Goal: Answer question/provide support: Share knowledge or assist other users

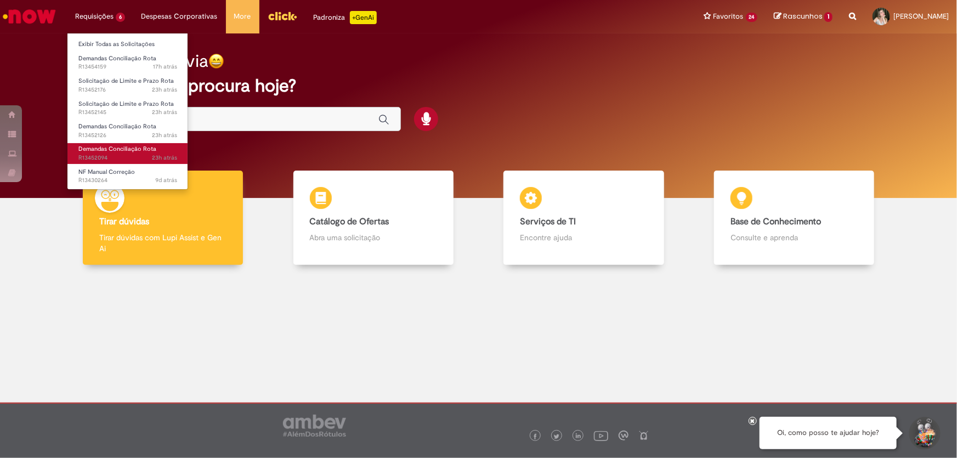
click at [138, 148] on span "Demandas Conciliação Rota" at bounding box center [117, 149] width 78 height 8
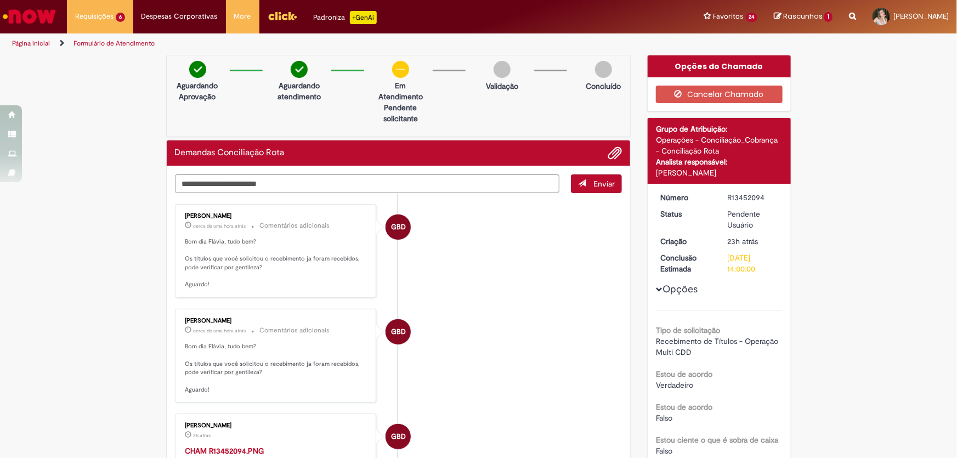
click at [346, 179] on textarea "Digite sua mensagem aqui..." at bounding box center [367, 183] width 385 height 19
type textarea "**********"
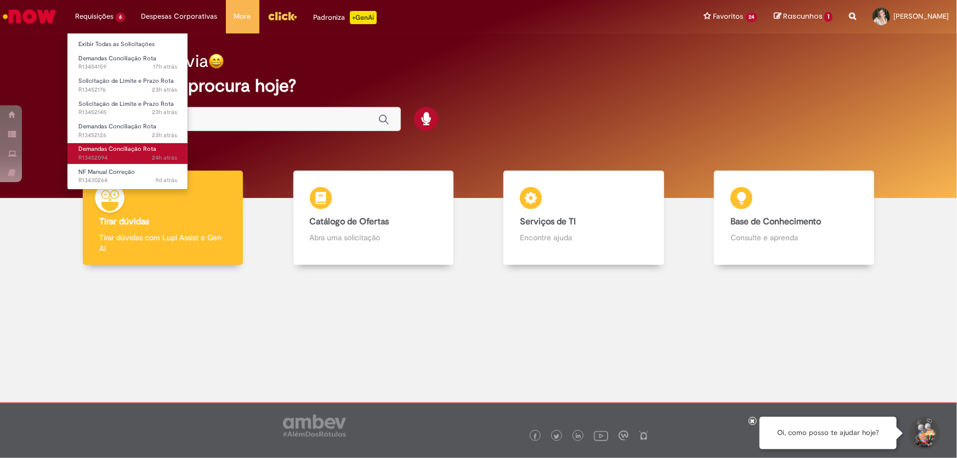
click at [120, 154] on span "24h atrás 24 horas atrás R13452094" at bounding box center [127, 158] width 99 height 9
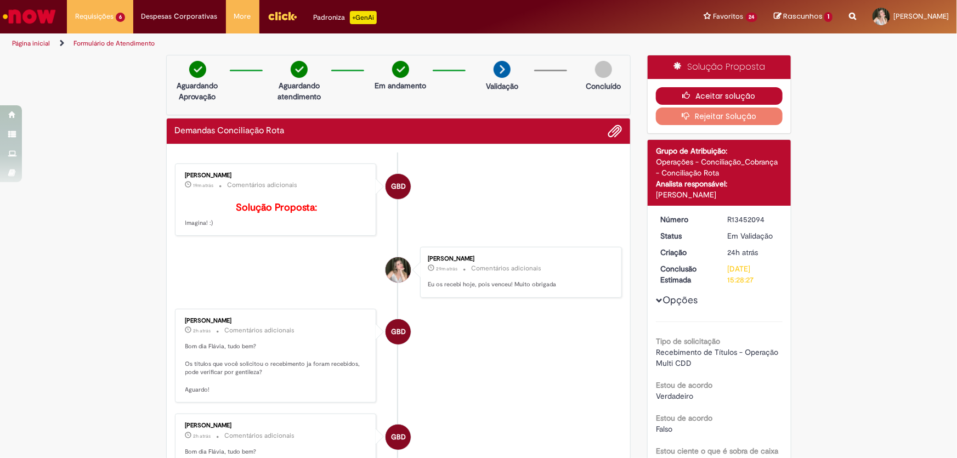
click at [773, 92] on button "Aceitar solução" at bounding box center [719, 96] width 127 height 18
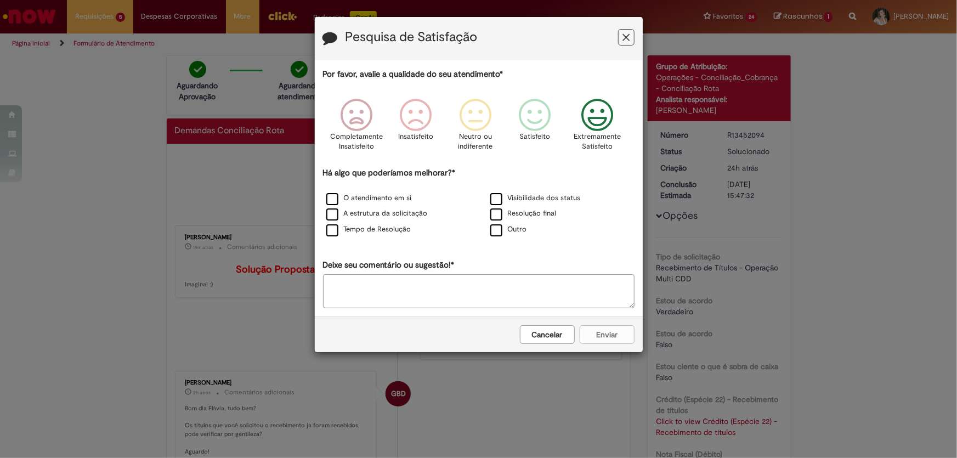
click at [598, 142] on p "Extremamente Satisfeito" at bounding box center [597, 142] width 47 height 20
click at [499, 235] on label "Outro" at bounding box center [508, 229] width 37 height 10
click at [474, 290] on textarea "Deixe seu comentário ou sugestão!*" at bounding box center [479, 291] width 312 height 34
type textarea "*"
click at [617, 341] on button "Enviar" at bounding box center [607, 334] width 55 height 19
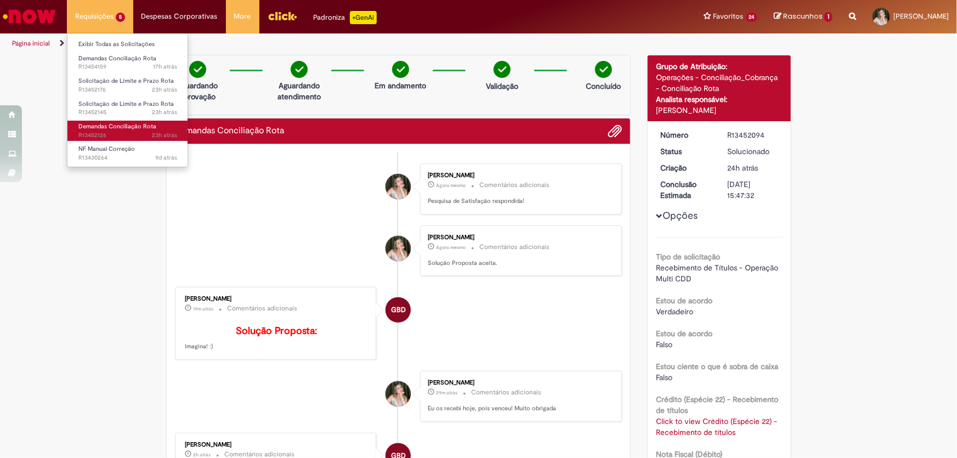
click at [116, 133] on span "23h atrás 23 horas atrás R13452126" at bounding box center [127, 135] width 99 height 9
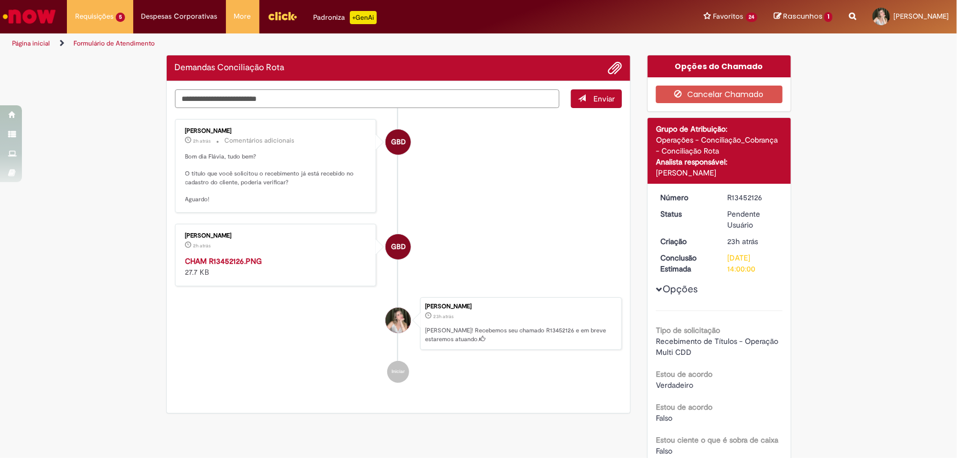
click at [272, 95] on div "Verificar Código de Barras Demandas Conciliação Rota Enviar GBD Gabriely Barros…" at bounding box center [399, 237] width 482 height 364
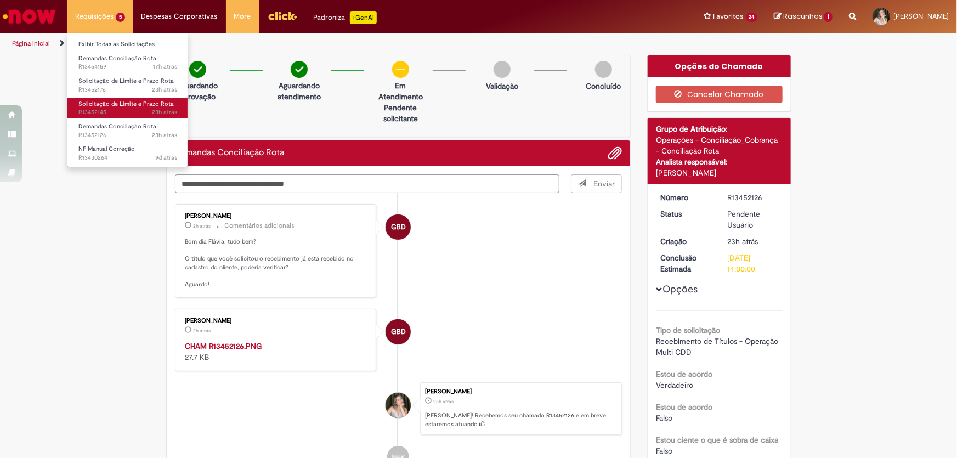
type textarea "**********"
click at [104, 110] on span "23h atrás 23 horas atrás R13452145" at bounding box center [127, 112] width 99 height 9
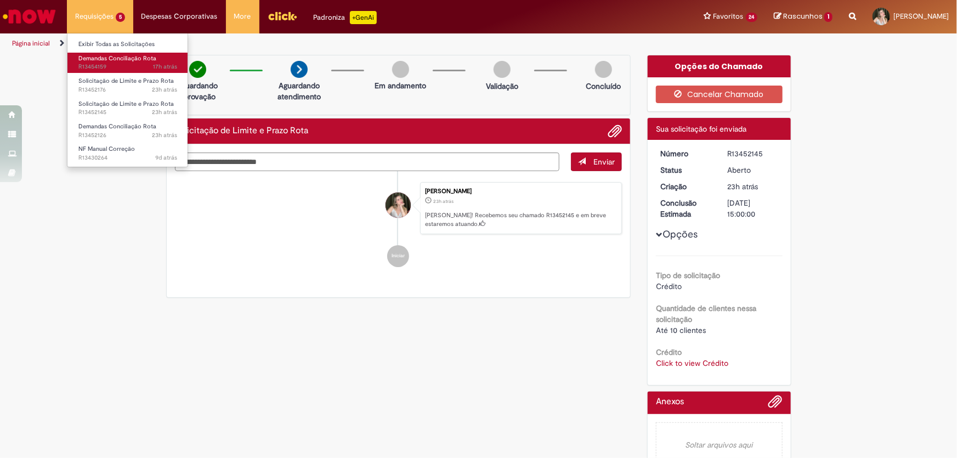
click at [112, 65] on span "17h atrás 17 horas atrás R13454159" at bounding box center [127, 67] width 99 height 9
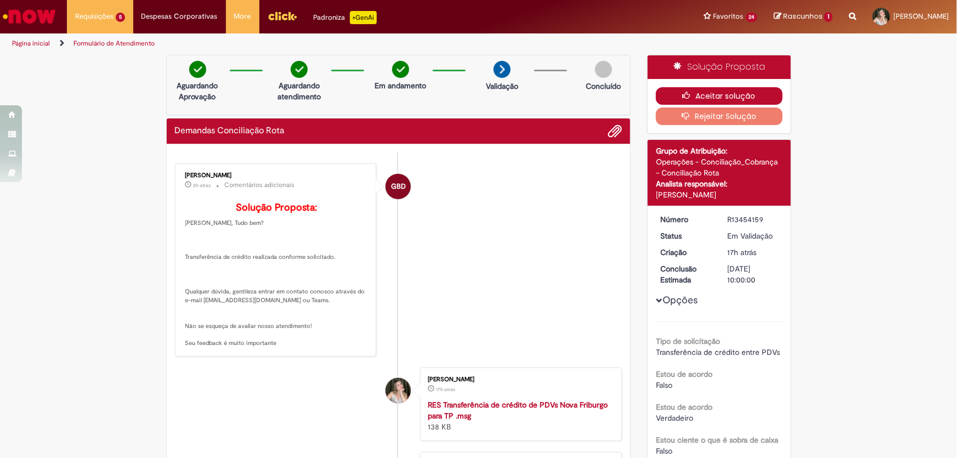
click at [713, 102] on button "Aceitar solução" at bounding box center [719, 96] width 127 height 18
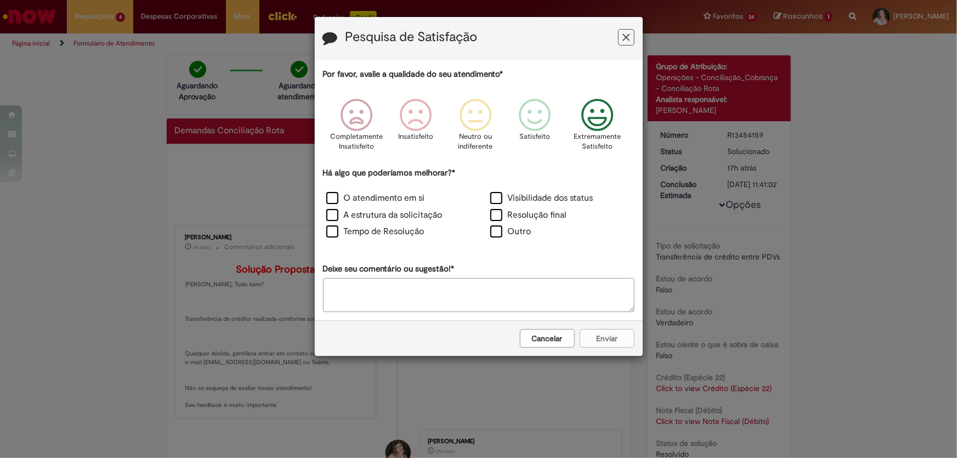
click at [585, 121] on icon "Feedback" at bounding box center [597, 115] width 41 height 33
click at [488, 227] on div "Outro" at bounding box center [561, 232] width 162 height 15
click at [499, 232] on label "Outro" at bounding box center [510, 231] width 41 height 13
click at [493, 302] on textarea "Deixe seu comentário ou sugestão!*" at bounding box center [479, 295] width 312 height 34
type textarea "*"
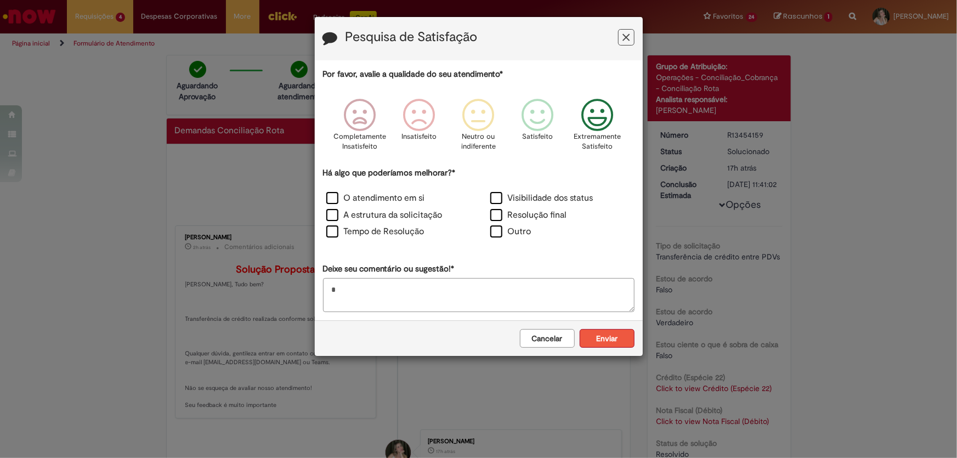
click at [609, 330] on button "Enviar" at bounding box center [607, 338] width 55 height 19
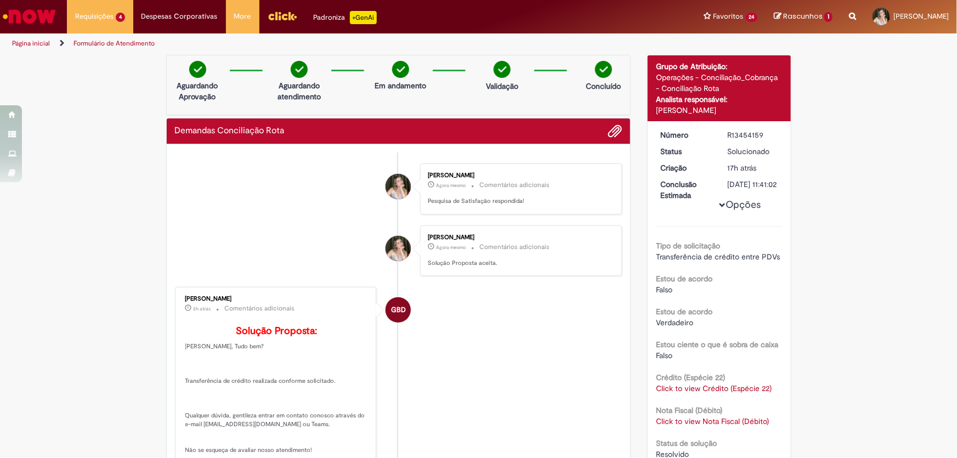
click at [718, 426] on link "Click to view Nota Fiscal (Débito)" at bounding box center [712, 421] width 113 height 10
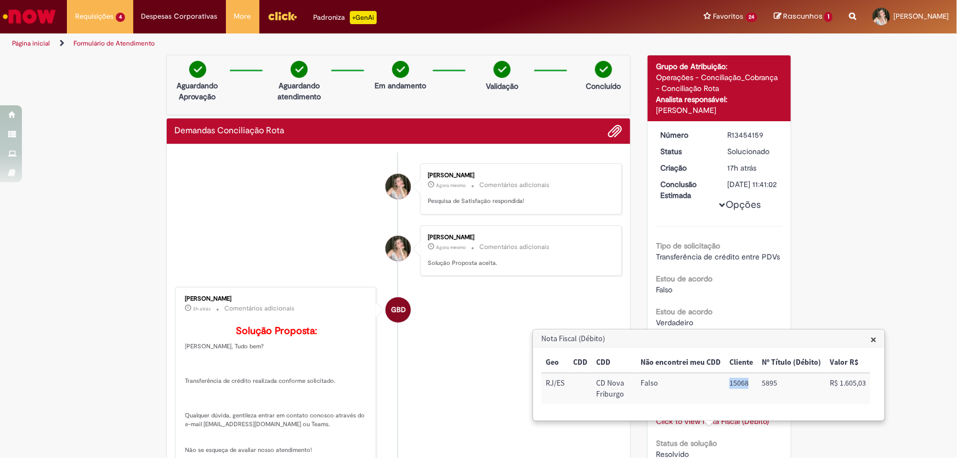
drag, startPoint x: 729, startPoint y: 382, endPoint x: 748, endPoint y: 382, distance: 19.2
click at [748, 382] on td "15068" at bounding box center [741, 388] width 32 height 31
copy td "15068"
click at [851, 257] on div "Verificar Código de Barras Aguardando Aprovação Aguardando atendimento Em andam…" at bounding box center [478, 376] width 957 height 643
click at [876, 339] on span "×" at bounding box center [874, 339] width 6 height 15
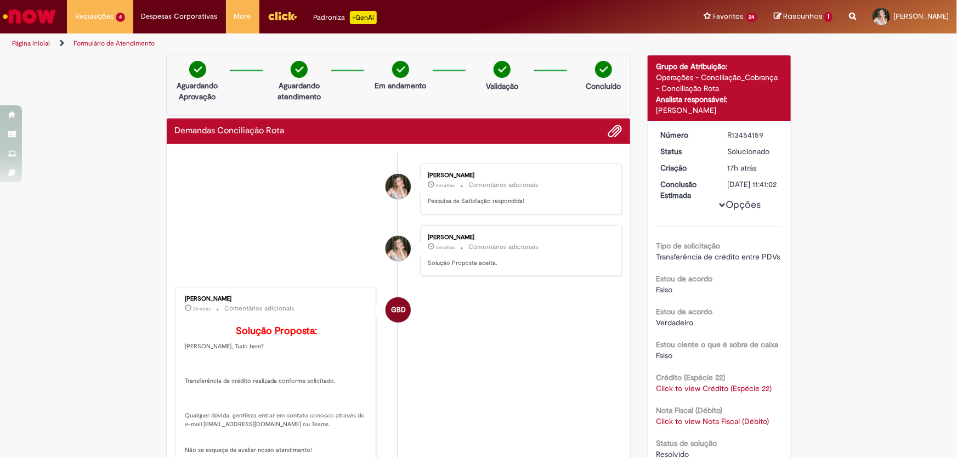
click at [734, 393] on link "Click to view Crédito (Espécie 22)" at bounding box center [714, 389] width 116 height 10
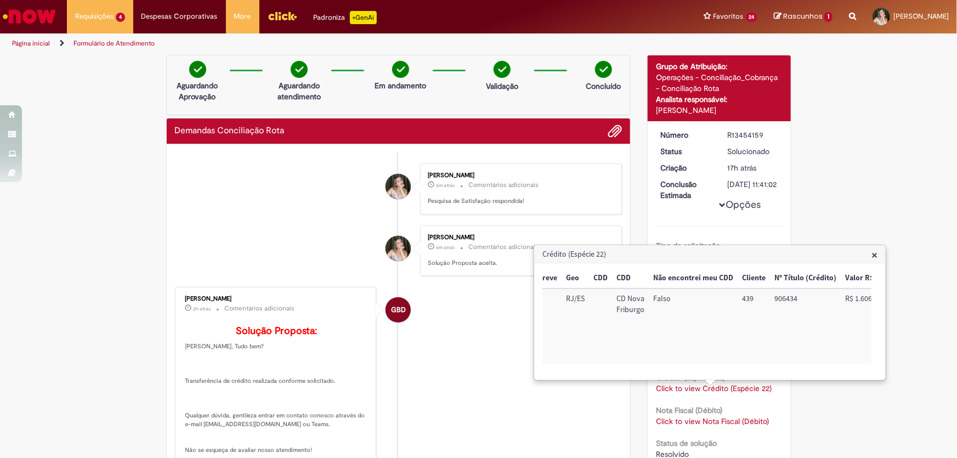
scroll to position [0, 109]
